Goal: Information Seeking & Learning: Learn about a topic

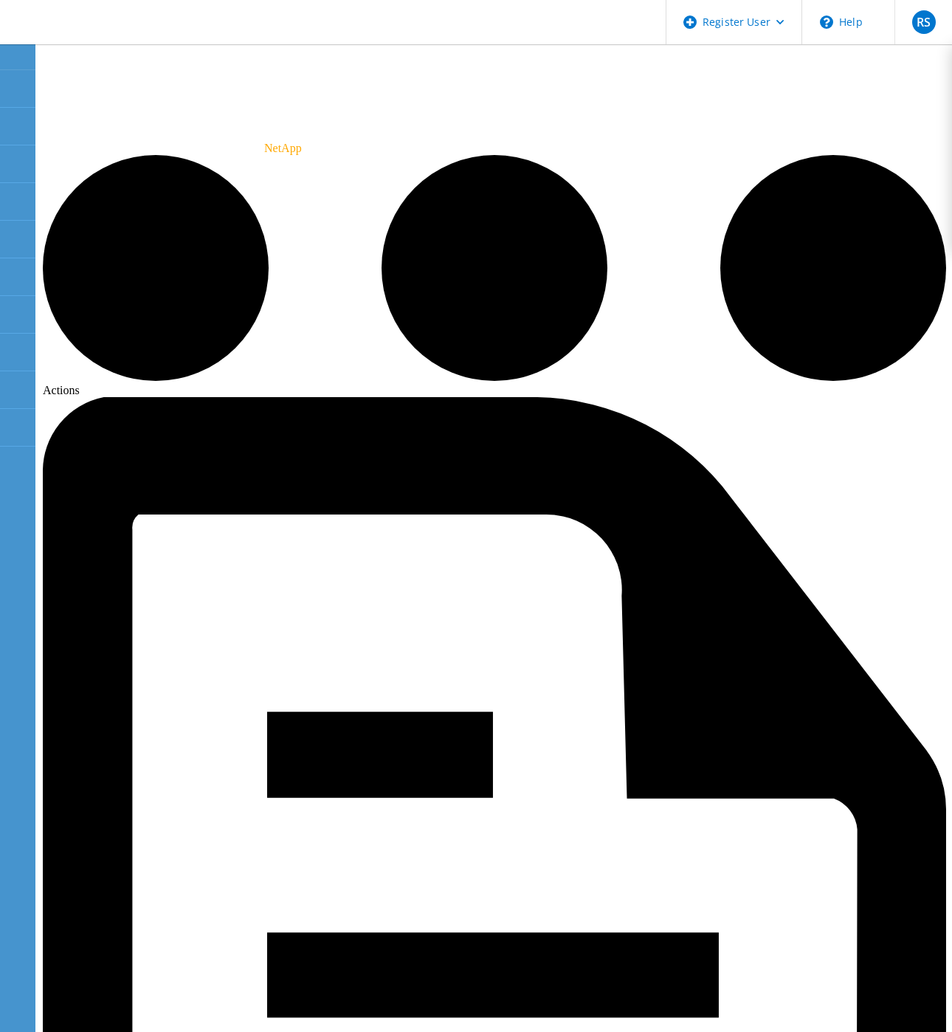
drag, startPoint x: 223, startPoint y: 567, endPoint x: 216, endPoint y: 576, distance: 11.1
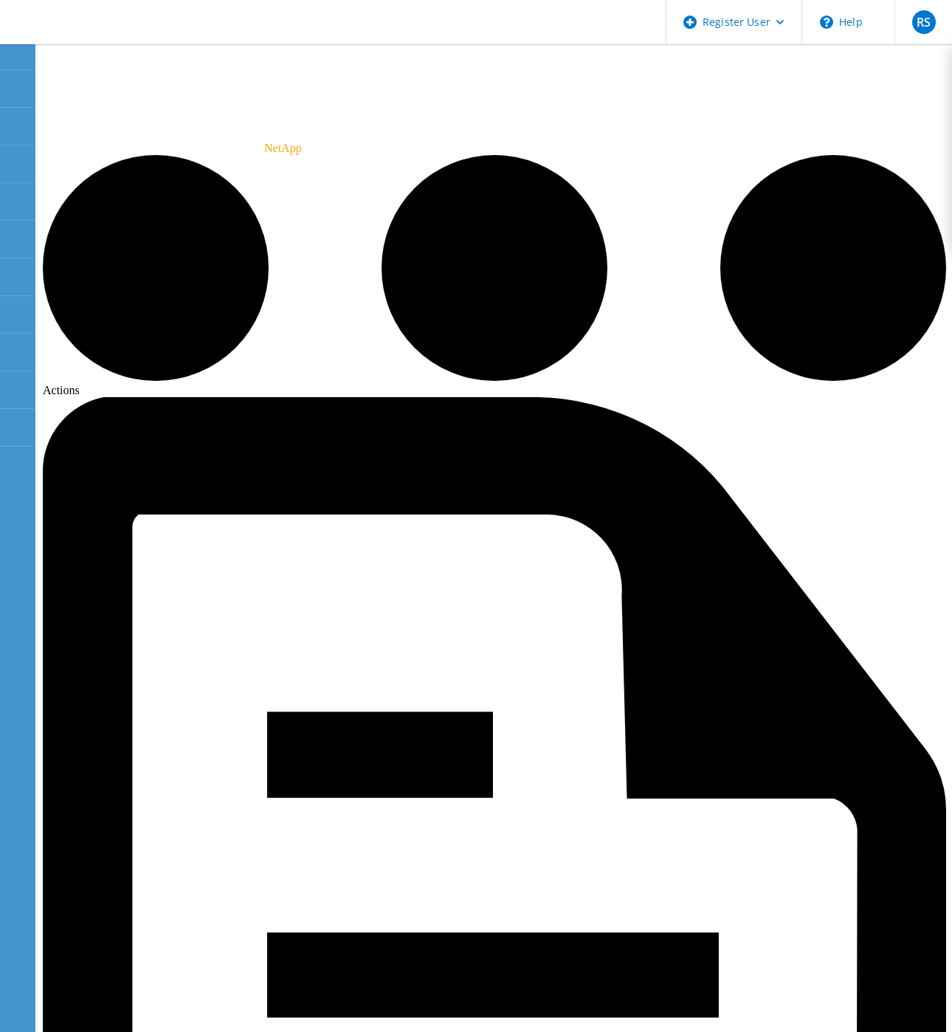
radio input "true"
radio input "false"
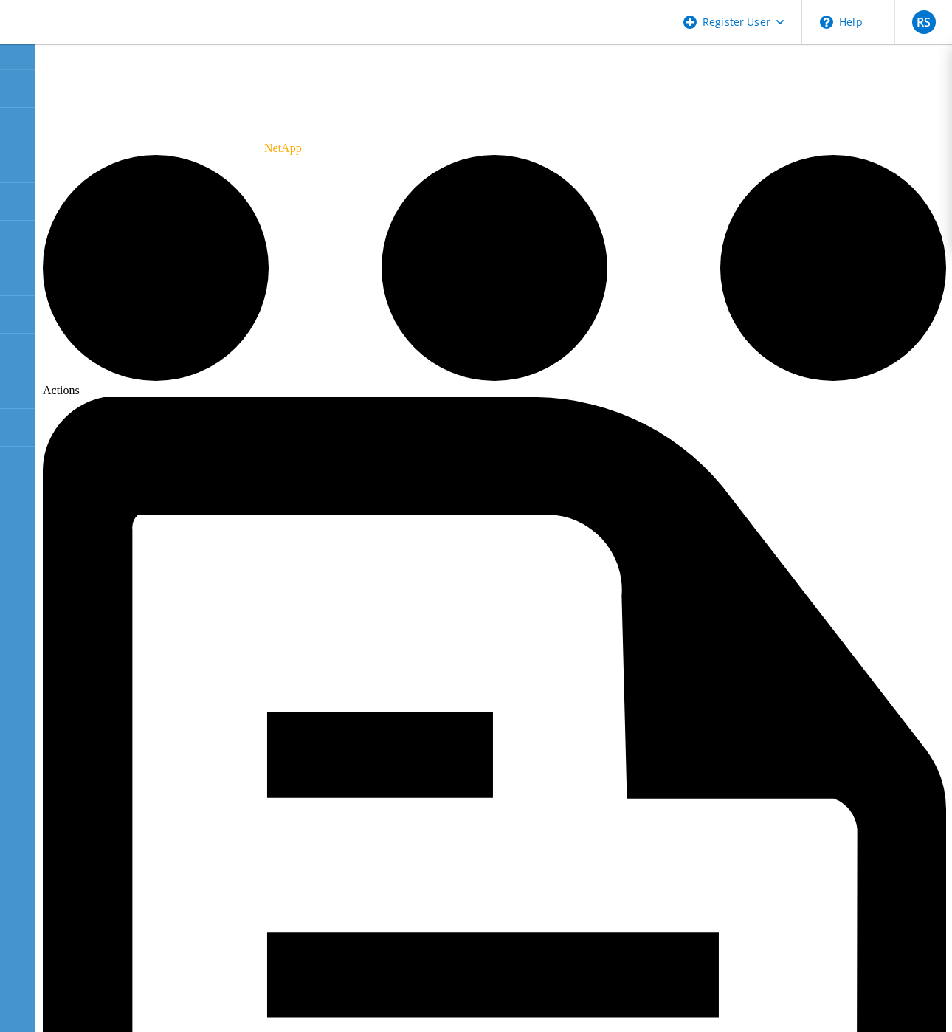
drag, startPoint x: 489, startPoint y: 351, endPoint x: 615, endPoint y: 349, distance: 125.5
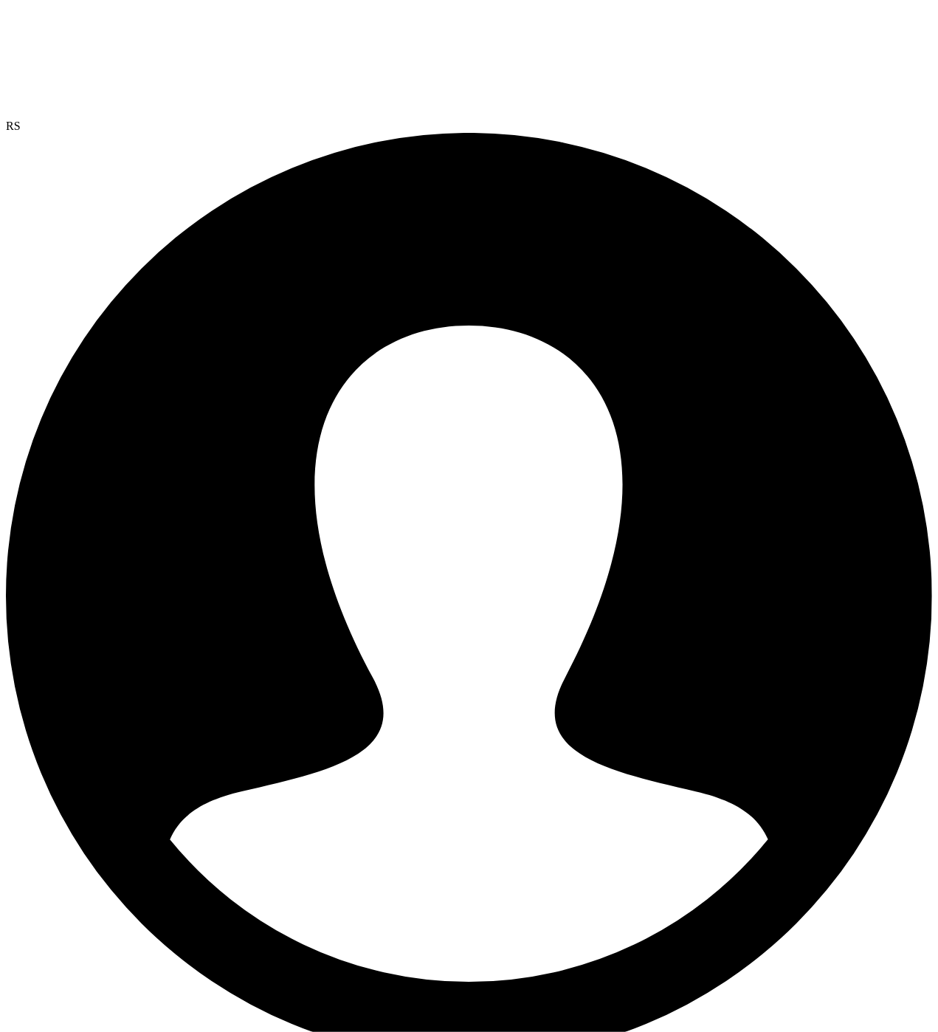
drag, startPoint x: 294, startPoint y: 358, endPoint x: 417, endPoint y: 344, distance: 124.1
drag, startPoint x: 373, startPoint y: 365, endPoint x: 292, endPoint y: 370, distance: 81.3
drag, startPoint x: 292, startPoint y: 370, endPoint x: 234, endPoint y: 353, distance: 60.7
